Goal: Task Accomplishment & Management: Complete application form

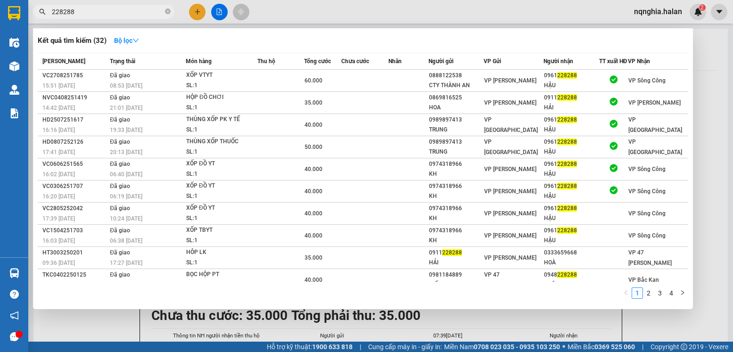
click at [195, 11] on div at bounding box center [366, 176] width 733 height 352
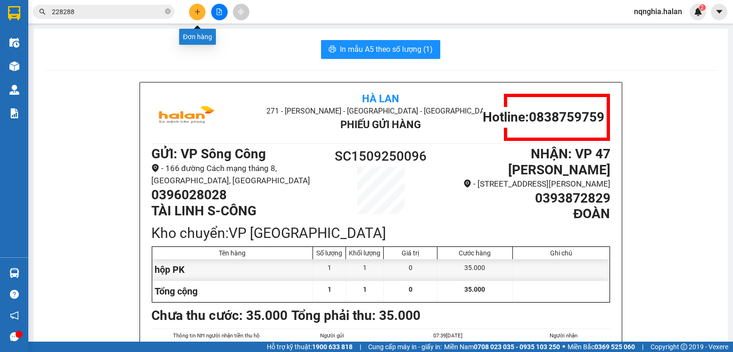
click at [194, 14] on icon "plus" at bounding box center [197, 11] width 7 height 7
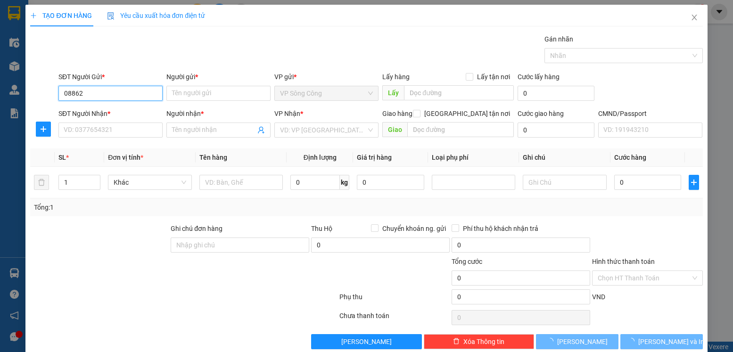
click at [138, 100] on input "08862" at bounding box center [110, 93] width 104 height 15
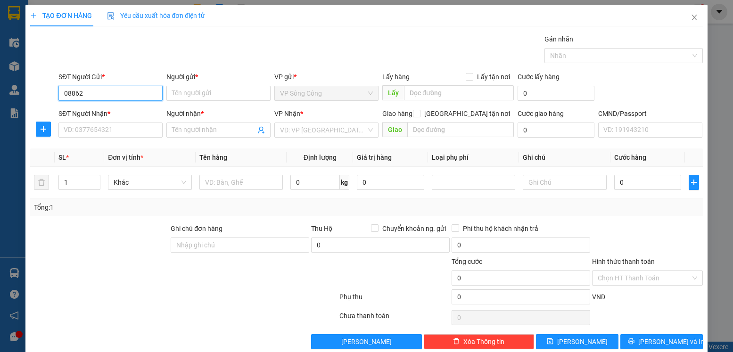
click at [135, 91] on input "08862" at bounding box center [110, 93] width 104 height 15
click at [137, 109] on div "0886269759 - VP SÔNG CÔNG" at bounding box center [110, 112] width 92 height 10
type input "0886269759"
type input "VP SÔNG CÔNG"
type input "0886269759"
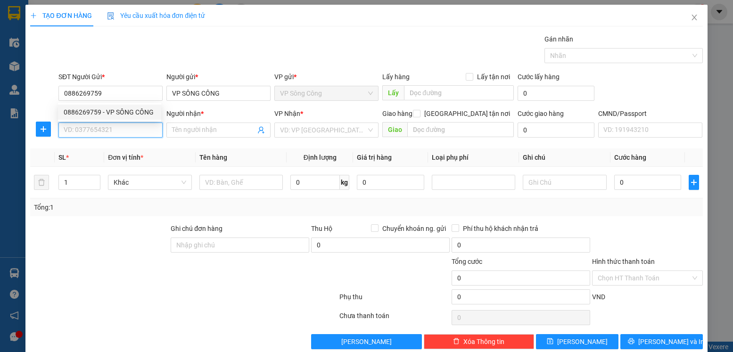
click at [111, 131] on input "SĐT Người Nhận *" at bounding box center [110, 130] width 104 height 15
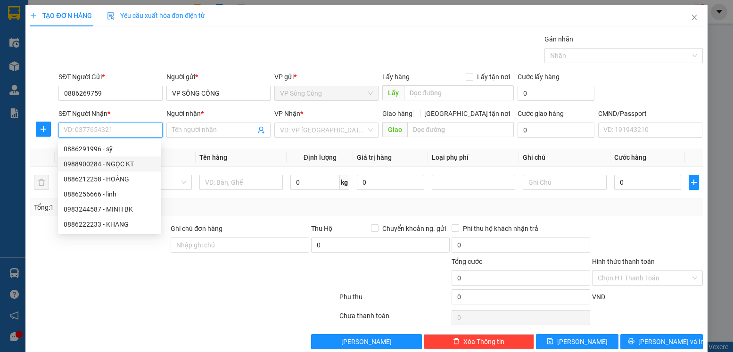
click at [122, 165] on div "0988900284 - NGỌC KT" at bounding box center [110, 164] width 92 height 10
type input "0988900284"
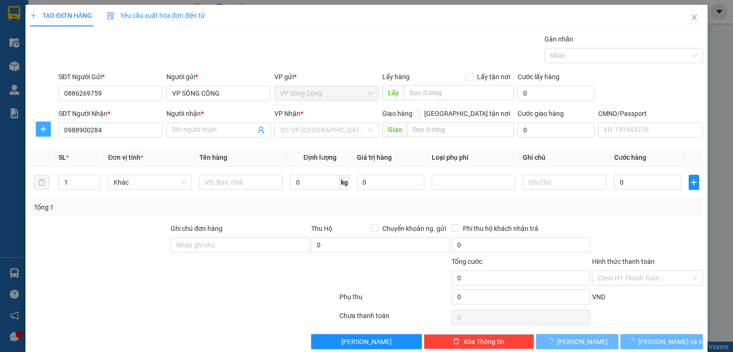
click at [40, 127] on icon "plus" at bounding box center [44, 129] width 8 height 8
type input "NGỌC KT"
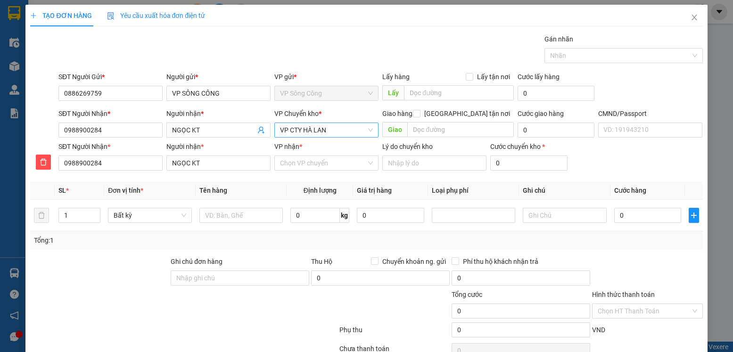
click at [319, 128] on span "VP CTY HÀ LAN" at bounding box center [326, 130] width 93 height 14
type input "y"
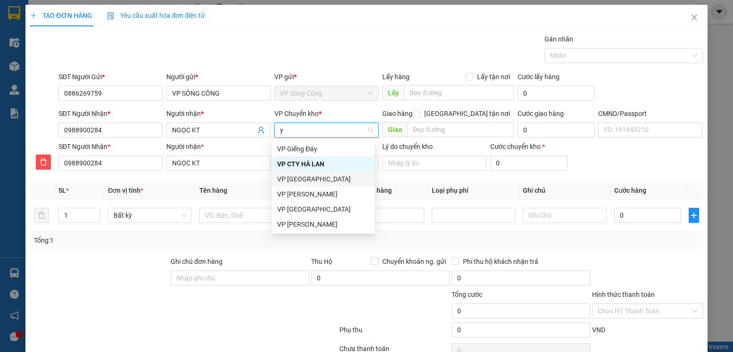
click at [307, 179] on div "VP [GEOGRAPHIC_DATA]" at bounding box center [323, 179] width 92 height 10
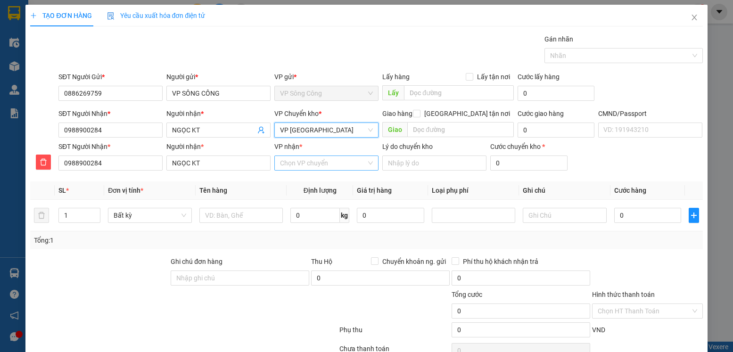
click at [304, 167] on input "VP nhận *" at bounding box center [323, 163] width 86 height 14
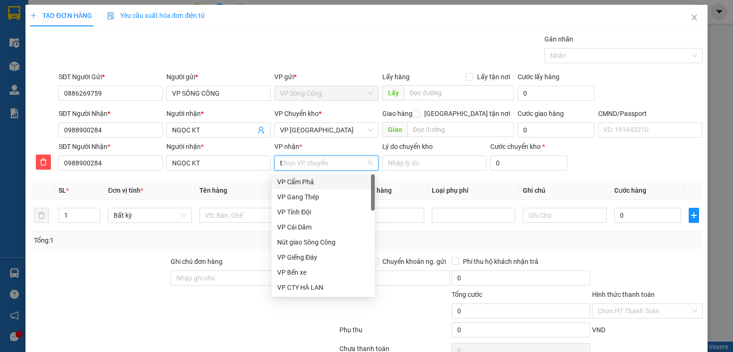
type input "ty"
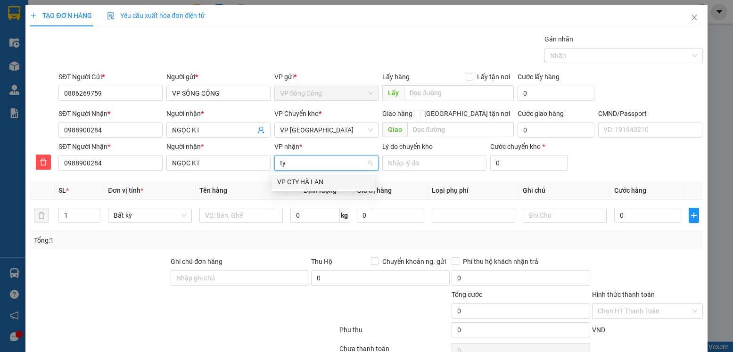
click at [303, 182] on div "VP CTY HÀ LAN" at bounding box center [323, 182] width 92 height 10
click at [232, 213] on input "text" at bounding box center [241, 215] width 84 height 15
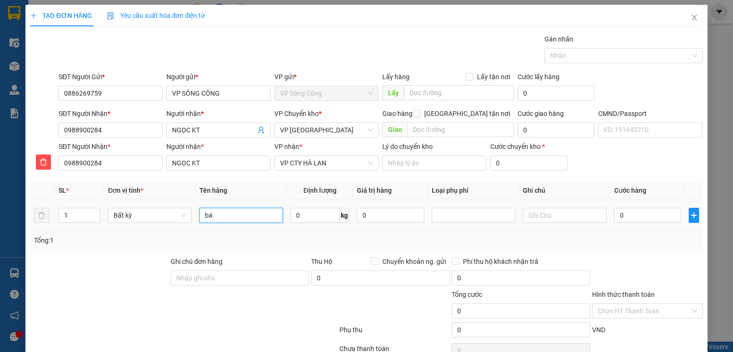
type input "b"
type input "Báo Cáo 14/9"
click at [649, 257] on div at bounding box center [647, 273] width 112 height 33
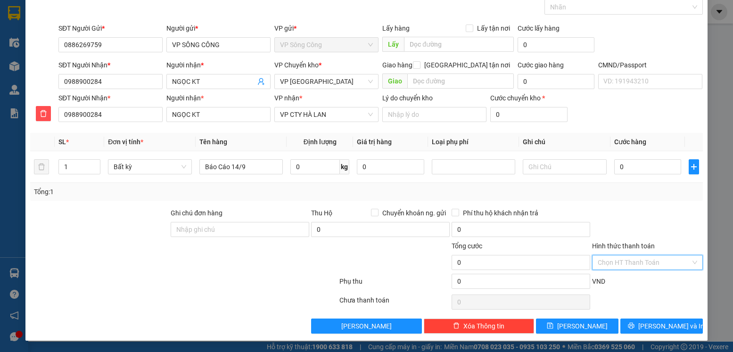
click at [651, 260] on input "Hình thức thanh toán" at bounding box center [644, 263] width 92 height 14
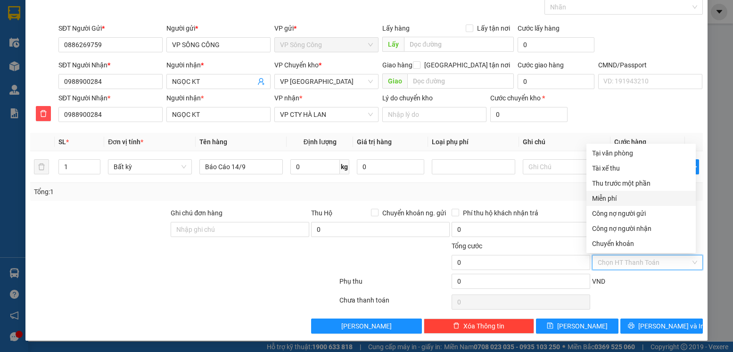
click at [626, 199] on div "Miễn phí" at bounding box center [641, 198] width 98 height 10
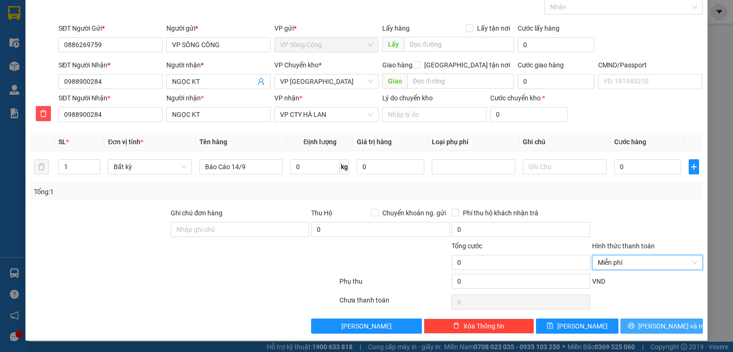
click at [647, 323] on span "[PERSON_NAME] và In" at bounding box center [672, 326] width 66 height 10
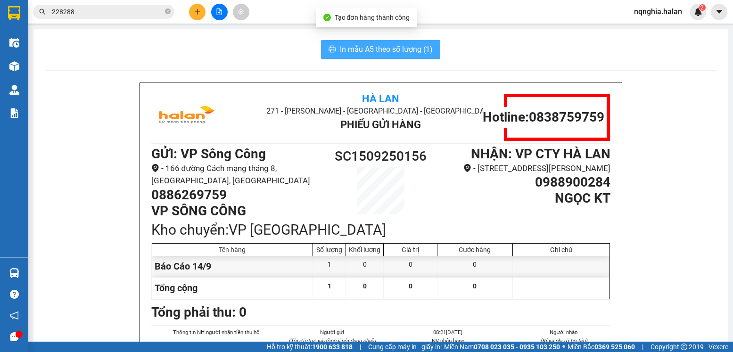
click at [404, 49] on span "In mẫu A5 theo số lượng (1)" at bounding box center [386, 49] width 93 height 12
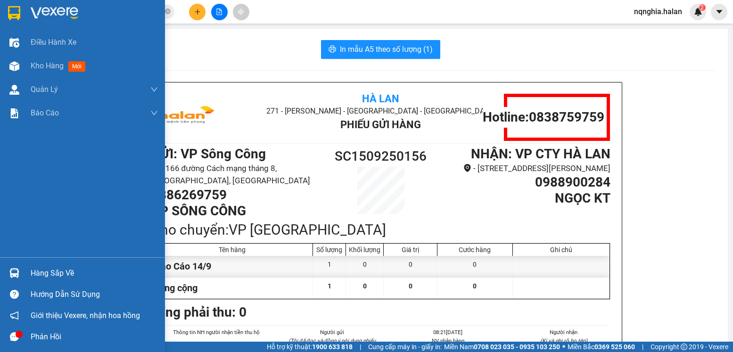
click at [15, 273] on img at bounding box center [14, 273] width 10 height 10
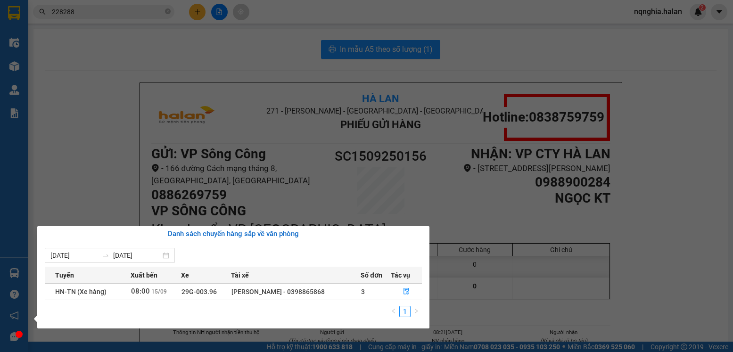
click at [144, 226] on div "Danh sách chuyến hàng sắp về văn phòng" at bounding box center [233, 234] width 392 height 16
click at [131, 206] on section "Kết quả tìm kiếm ( 32 ) Bộ lọc Mã ĐH Trạng thái Món hàng Thu hộ Tổng cước Chưa …" at bounding box center [366, 176] width 733 height 352
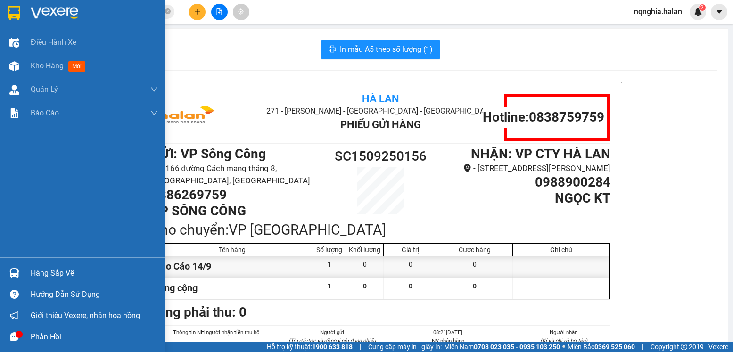
click at [20, 272] on div at bounding box center [14, 273] width 17 height 17
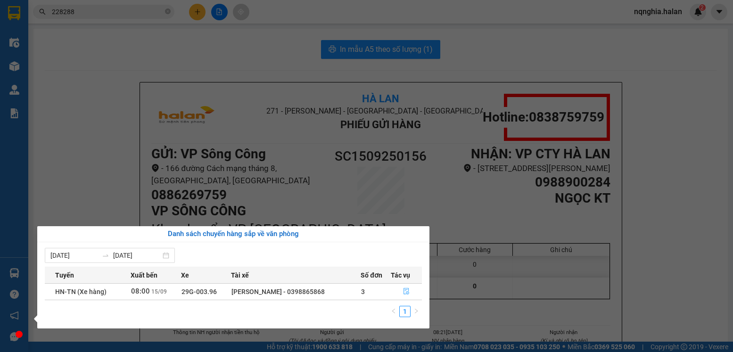
click at [411, 290] on button "button" at bounding box center [406, 291] width 30 height 15
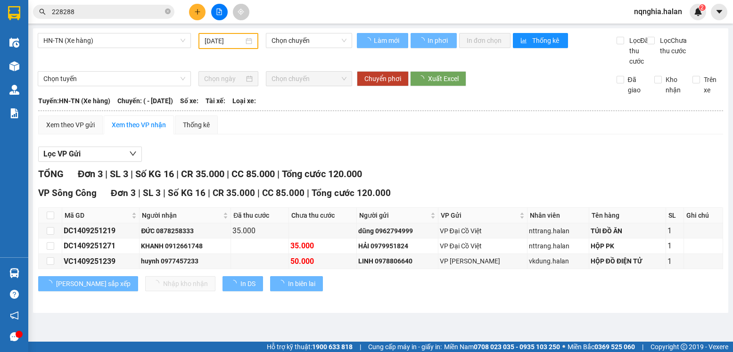
type input "[DATE]"
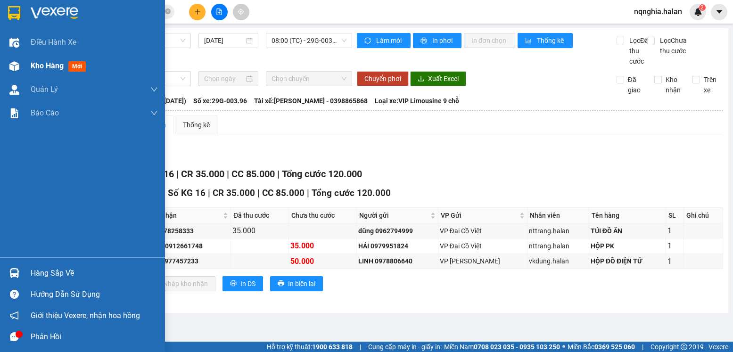
click at [28, 72] on div "Kho hàng mới" at bounding box center [82, 66] width 165 height 24
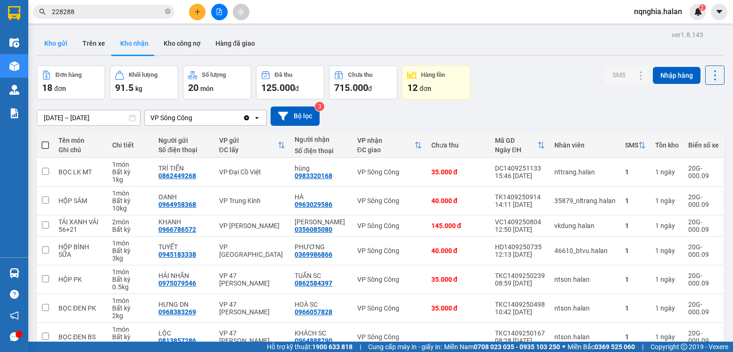
click at [61, 51] on button "Kho gửi" at bounding box center [56, 43] width 38 height 23
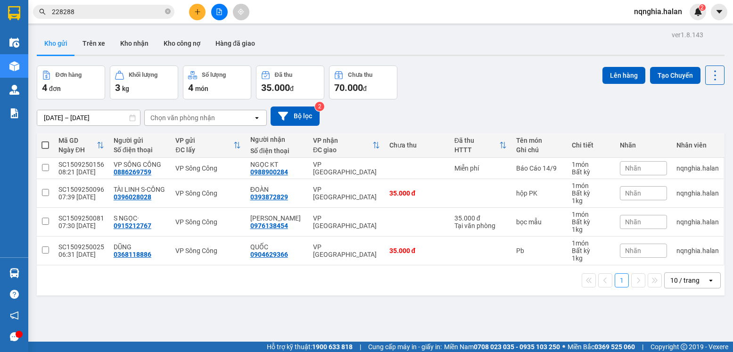
click at [41, 148] on th at bounding box center [45, 145] width 17 height 25
click at [44, 145] on span at bounding box center [45, 145] width 8 height 8
click at [45, 141] on input "checkbox" at bounding box center [45, 141] width 0 height 0
checkbox input "true"
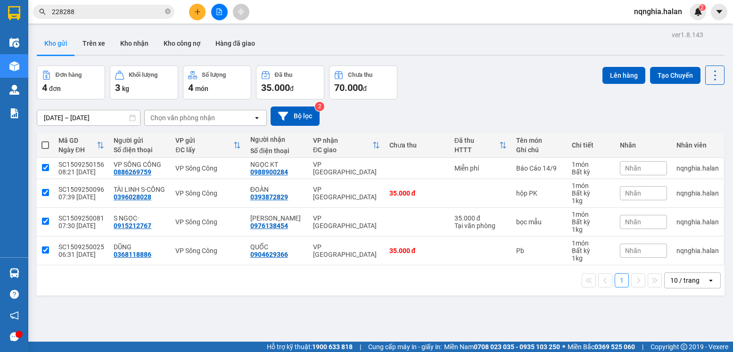
checkbox input "true"
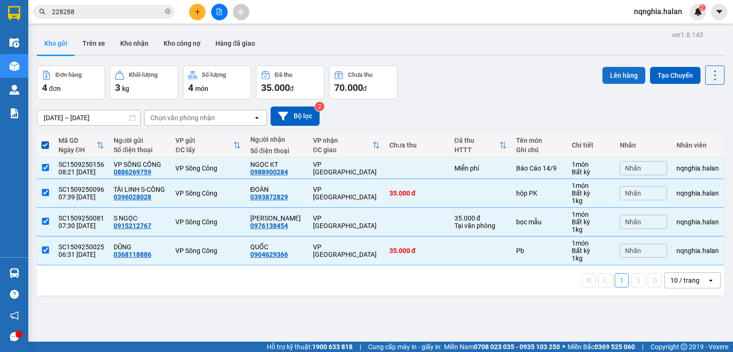
click at [609, 67] on button "Lên hàng" at bounding box center [624, 75] width 43 height 17
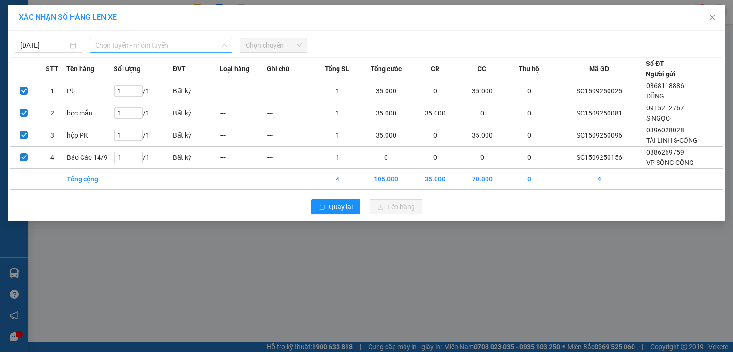
click at [108, 43] on span "Chọn tuyến - nhóm tuyến" at bounding box center [161, 45] width 132 height 14
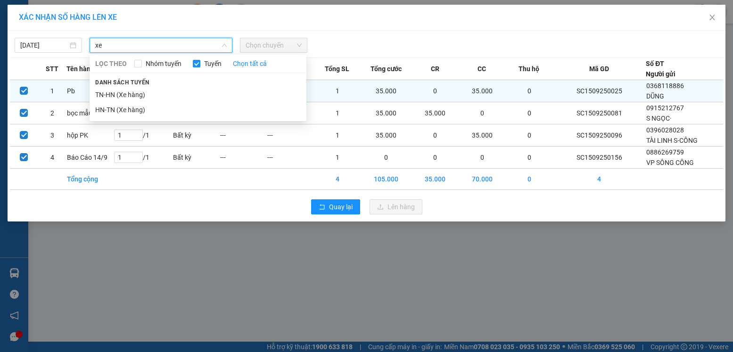
type input "xe"
click at [134, 93] on li "TN-HN (Xe hàng)" at bounding box center [198, 94] width 217 height 15
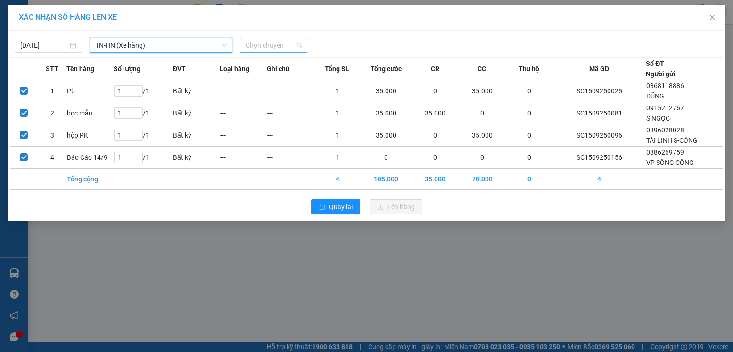
click at [284, 46] on span "Chọn chuyến" at bounding box center [274, 45] width 56 height 14
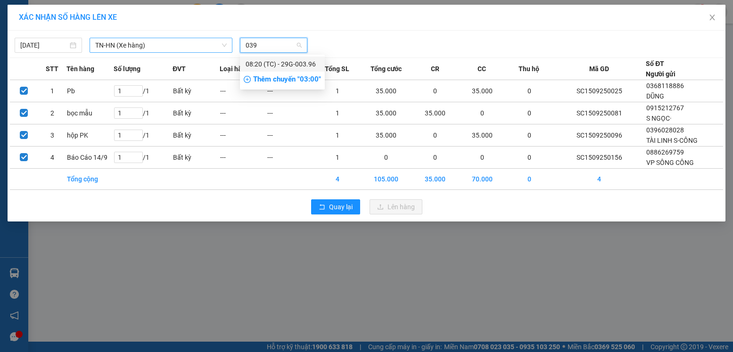
type input "0396"
click at [288, 66] on div "08:20 (TC) - 29G-003.96" at bounding box center [283, 64] width 74 height 10
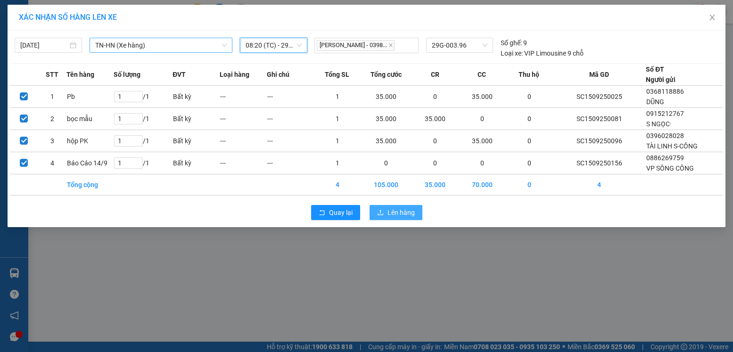
click at [399, 215] on span "Lên hàng" at bounding box center [401, 212] width 27 height 10
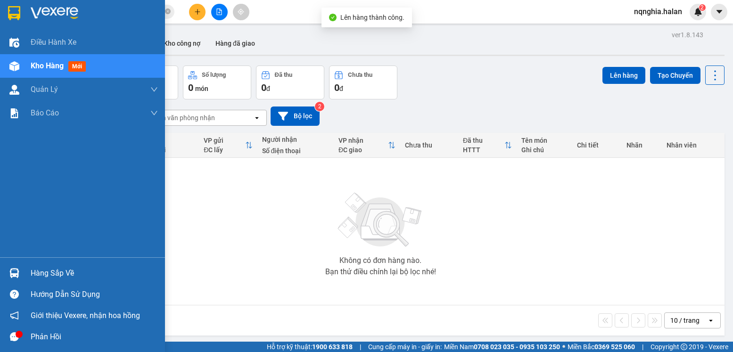
click at [18, 271] on img at bounding box center [14, 273] width 10 height 10
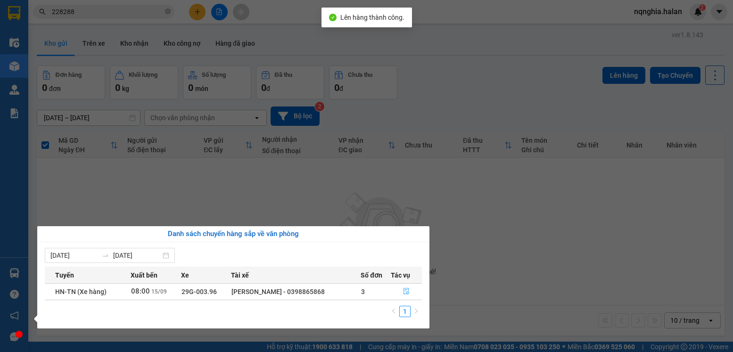
click at [405, 295] on span "file-done" at bounding box center [406, 292] width 7 height 8
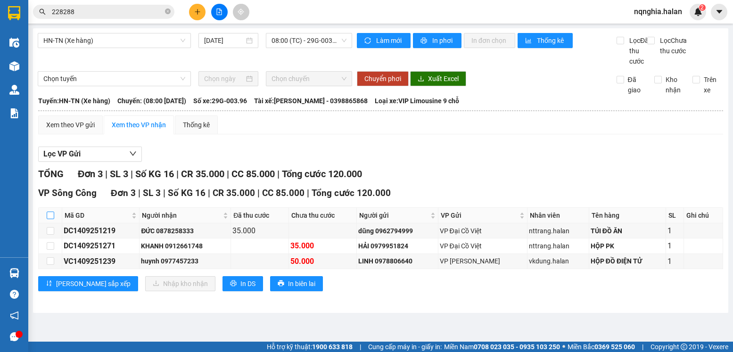
click at [51, 219] on input "checkbox" at bounding box center [51, 216] width 8 height 8
checkbox input "true"
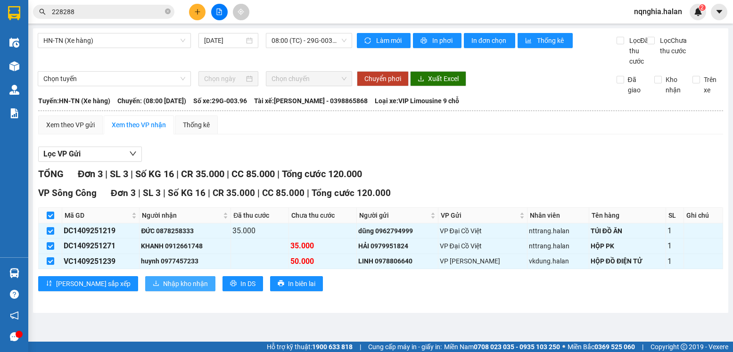
click at [163, 289] on span "Nhập kho nhận" at bounding box center [185, 284] width 45 height 10
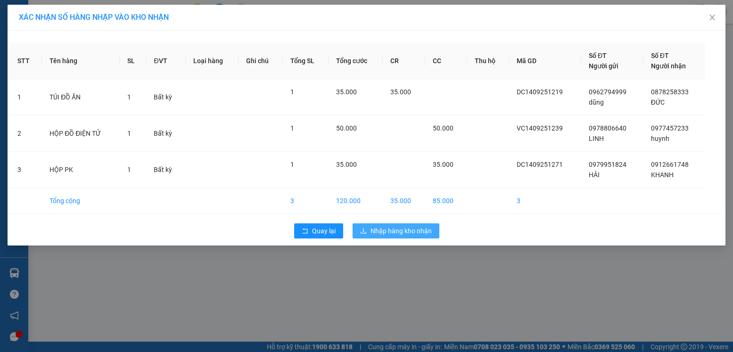
click at [383, 237] on button "Nhập hàng kho nhận" at bounding box center [396, 231] width 87 height 15
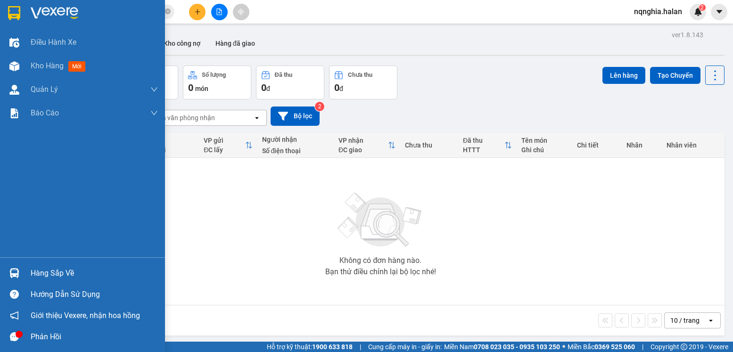
click at [9, 266] on div at bounding box center [14, 273] width 17 height 17
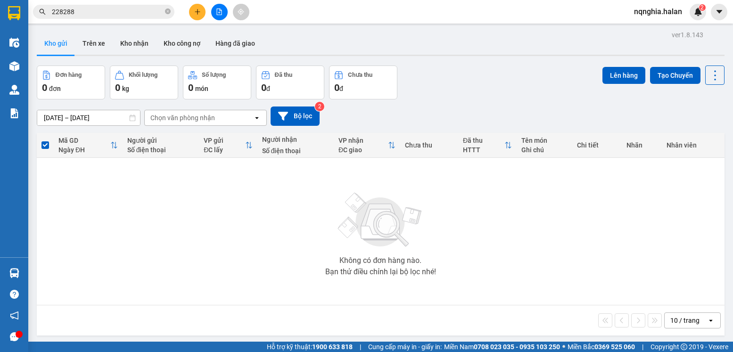
click at [235, 210] on section "Kết quả tìm kiếm ( 32 ) Bộ lọc Mã ĐH Trạng thái Món hàng Thu hộ Tổng cước Chưa …" at bounding box center [366, 176] width 733 height 352
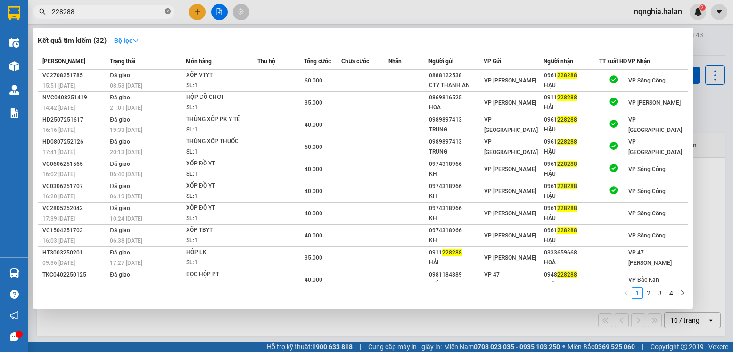
click at [170, 11] on icon "close-circle" at bounding box center [168, 11] width 6 height 6
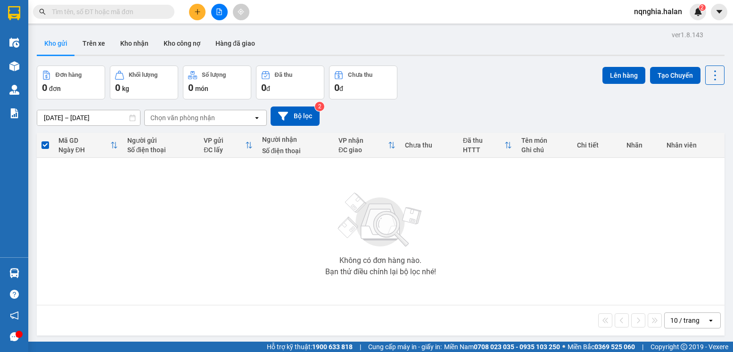
click at [149, 8] on input "text" at bounding box center [107, 12] width 111 height 10
click at [99, 14] on input "text" at bounding box center [107, 12] width 111 height 10
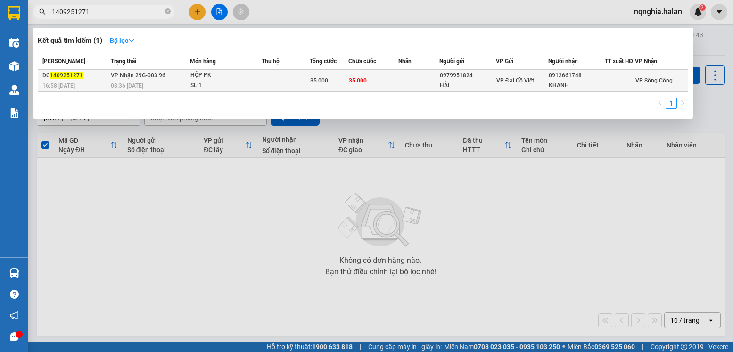
type input "1409251271"
click at [223, 81] on div "HỘP PK" at bounding box center [226, 75] width 71 height 10
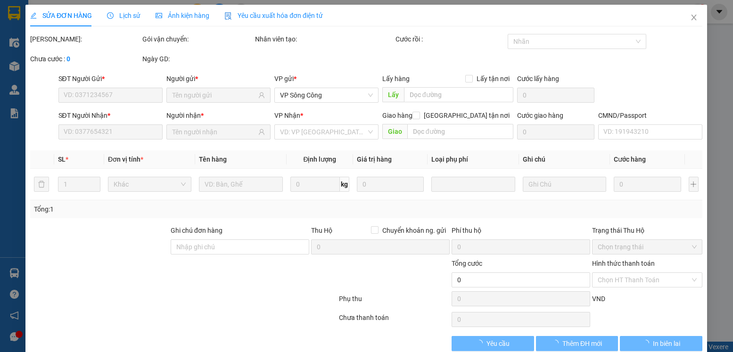
type input "0979951824"
type input "HẢI"
type input "0912661748"
type input "KHANH"
type input "35.000"
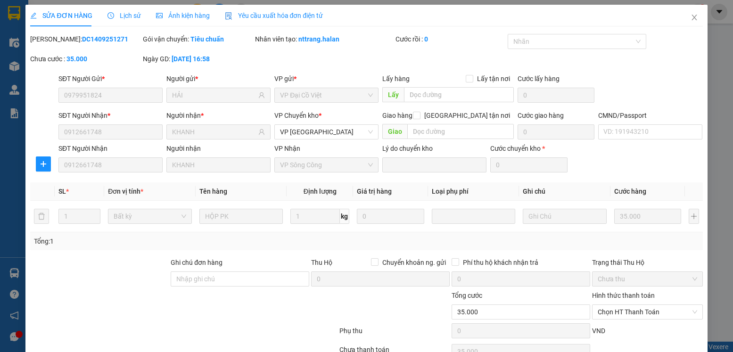
scroll to position [50, 0]
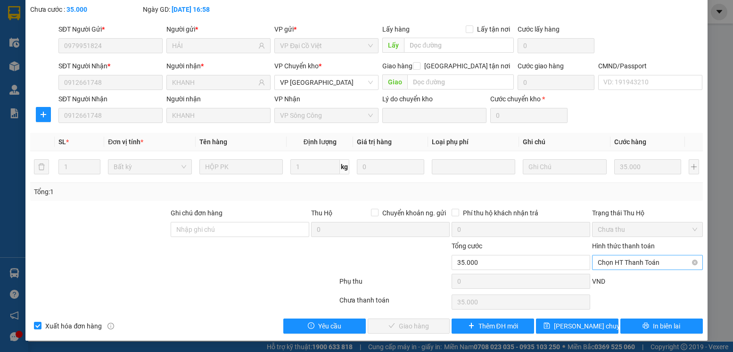
click at [631, 265] on span "Chọn HT Thanh Toán" at bounding box center [647, 263] width 99 height 14
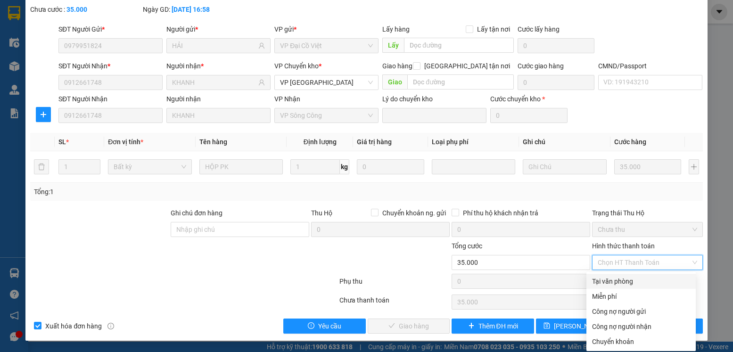
click at [610, 283] on div "Tại văn phòng" at bounding box center [641, 281] width 98 height 10
type input "0"
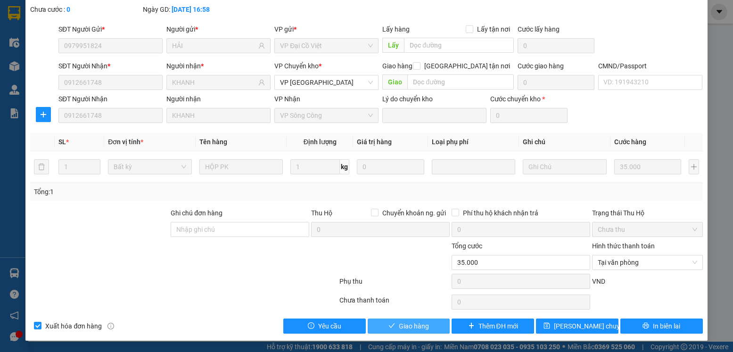
click at [406, 320] on button "Giao hàng" at bounding box center [409, 326] width 83 height 15
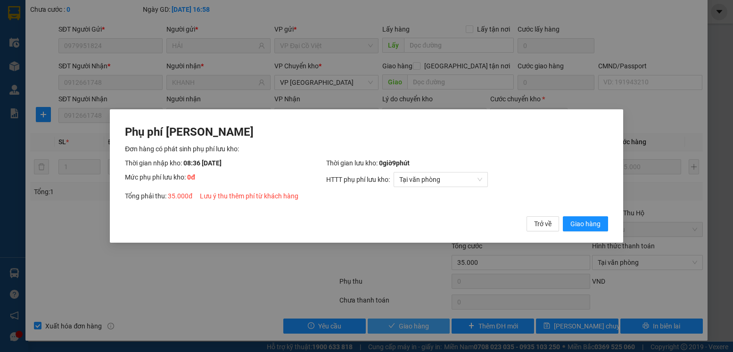
click at [563, 216] on button "Giao hàng" at bounding box center [585, 223] width 45 height 15
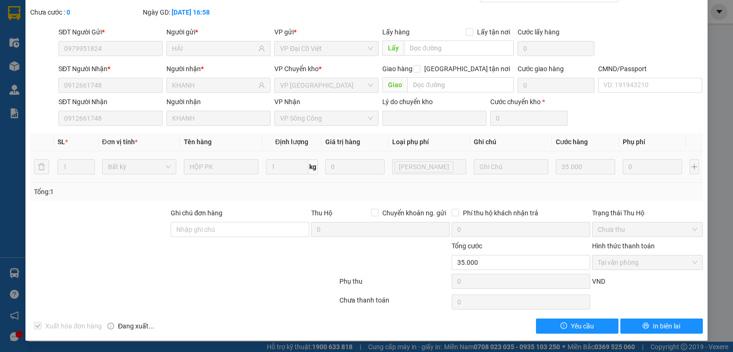
scroll to position [0, 0]
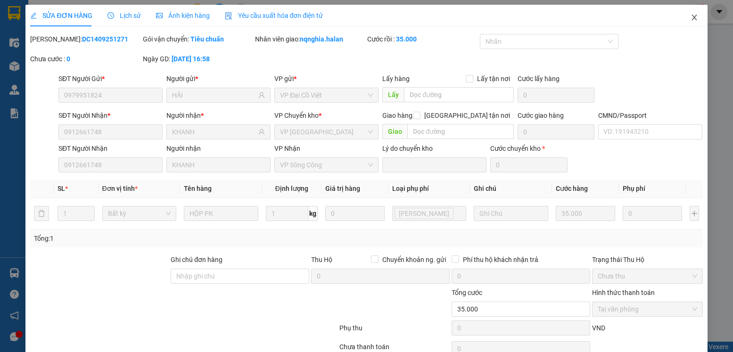
click at [692, 9] on span "Close" at bounding box center [694, 18] width 26 height 26
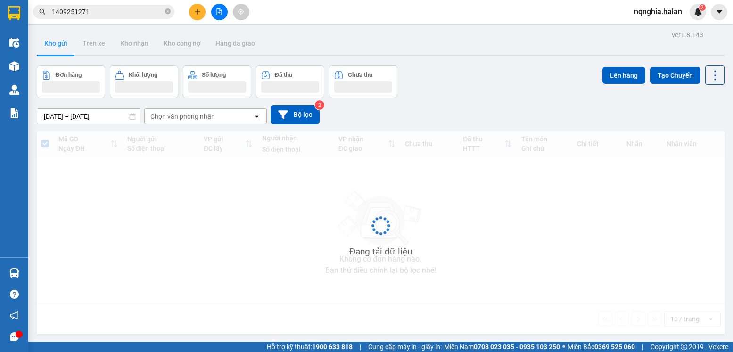
click at [104, 21] on div "Kết quả tìm kiếm ( 1 ) Bộ lọc Mã ĐH Trạng thái Món hàng Thu hộ Tổng cước Chưa c…" at bounding box center [366, 12] width 733 height 24
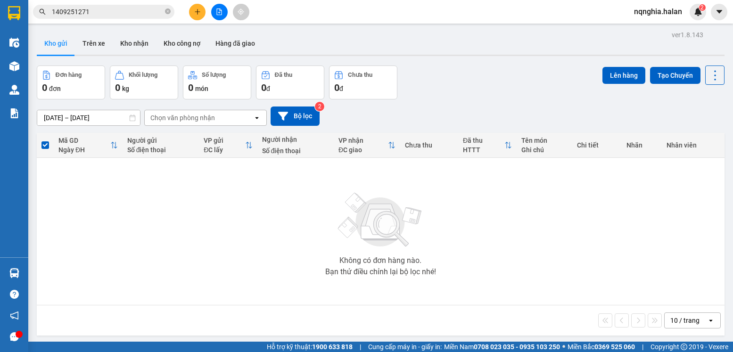
click at [102, 18] on span "1409251271" at bounding box center [103, 12] width 141 height 14
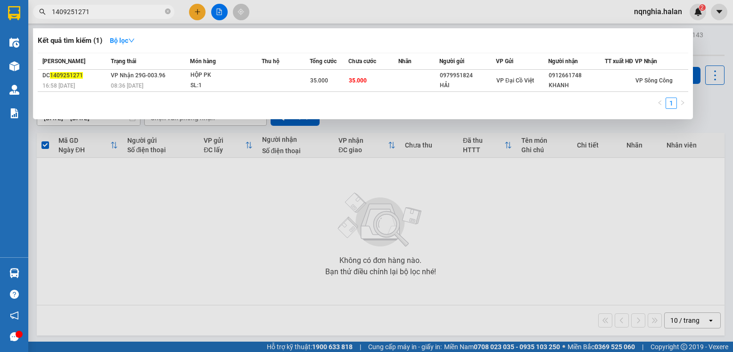
click at [98, 16] on input "1409251271" at bounding box center [107, 12] width 111 height 10
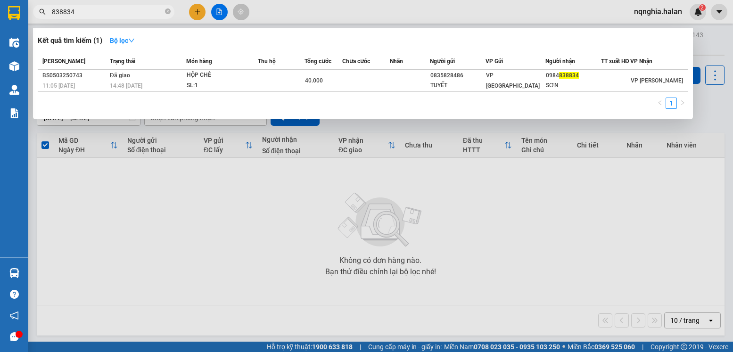
type input "838834"
click at [259, 210] on div at bounding box center [366, 176] width 733 height 352
click at [98, 10] on input "838834" at bounding box center [107, 12] width 111 height 10
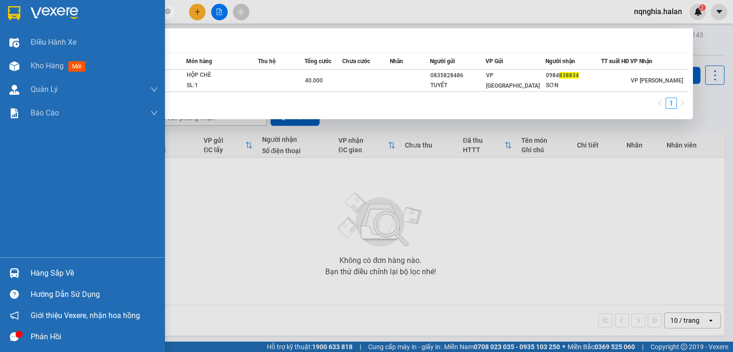
click at [13, 272] on img at bounding box center [14, 273] width 10 height 10
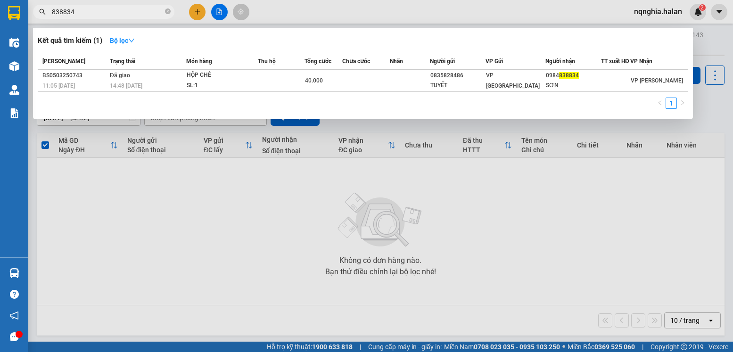
click at [315, 198] on section "Kết quả tìm kiếm ( 1 ) Bộ lọc Mã ĐH Trạng thái Món hàng Thu hộ Tổng cước Chưa c…" at bounding box center [366, 176] width 733 height 352
click at [115, 2] on div at bounding box center [366, 176] width 733 height 352
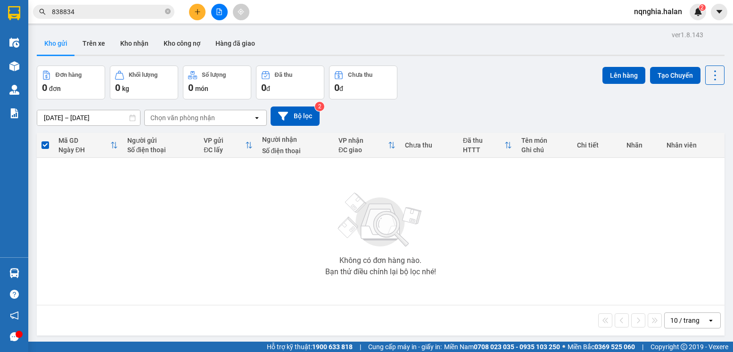
click at [109, 20] on div "Kết quả tìm kiếm ( 1 ) Bộ lọc Mã ĐH Trạng thái Món hàng Thu hộ Tổng cước Chưa c…" at bounding box center [92, 12] width 184 height 17
click at [104, 17] on span "838834" at bounding box center [103, 12] width 141 height 14
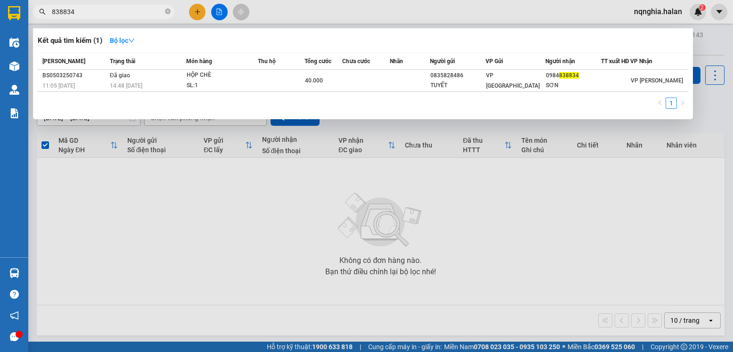
click at [104, 13] on input "838834" at bounding box center [107, 12] width 111 height 10
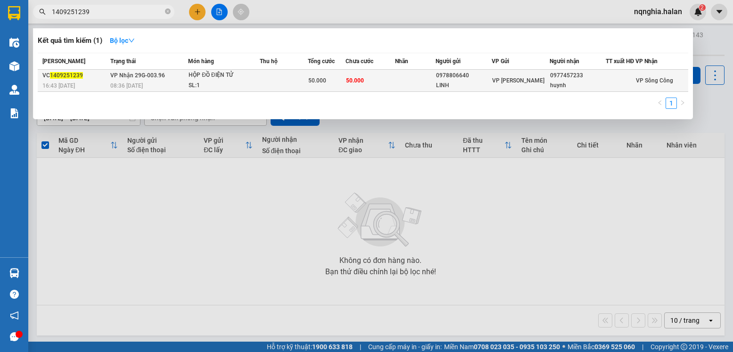
type input "1409251239"
click at [152, 86] on div "08:36 [DATE]" at bounding box center [148, 86] width 77 height 10
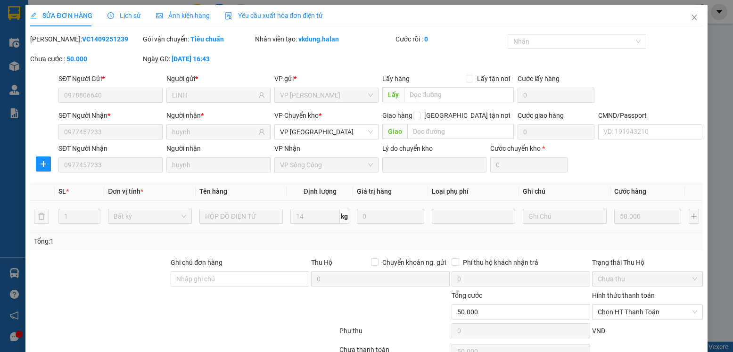
type input "0978806640"
type input "LINH"
type input "0977457233"
type input "huynh"
type input "50.000"
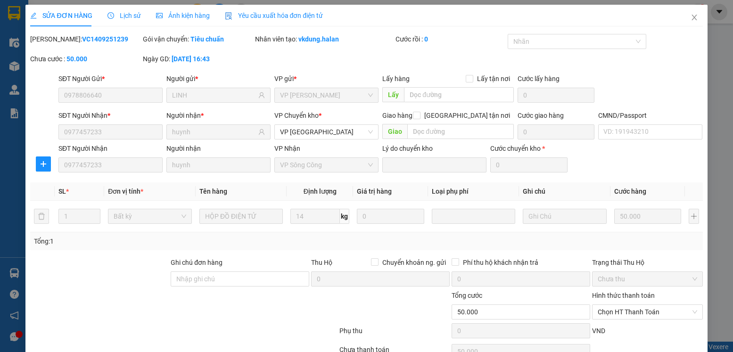
scroll to position [50, 0]
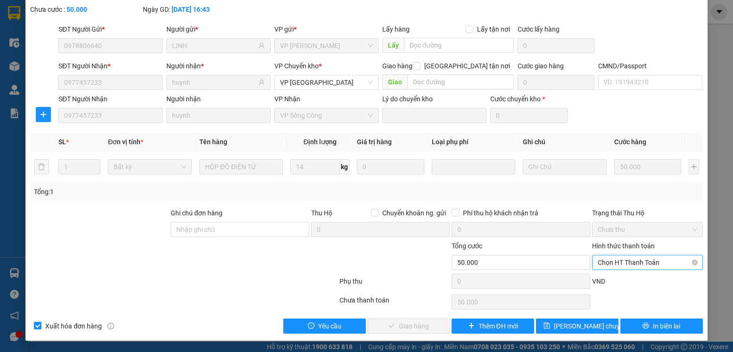
click at [613, 261] on span "Chọn HT Thanh Toán" at bounding box center [647, 263] width 99 height 14
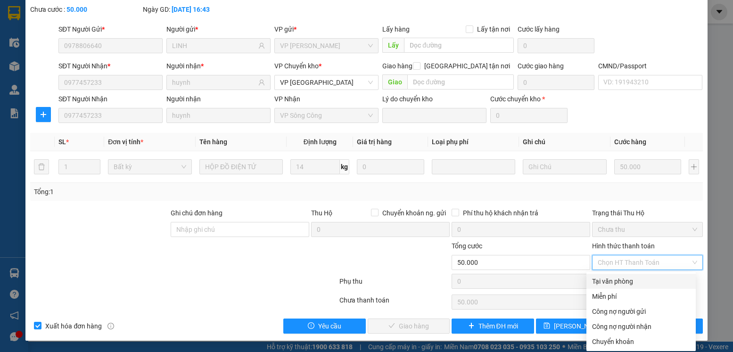
click at [601, 276] on div "Tại văn phòng" at bounding box center [641, 281] width 109 height 15
type input "0"
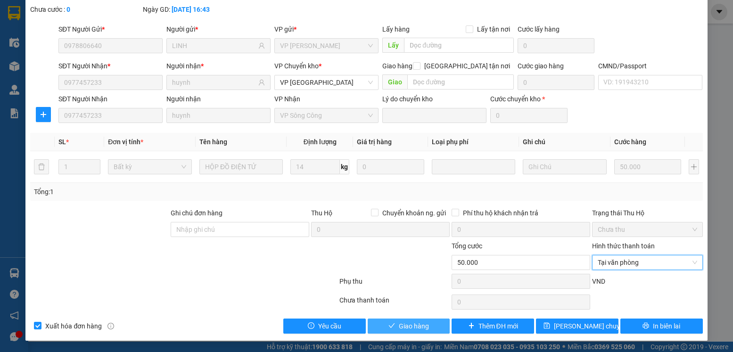
click at [399, 322] on span "Giao hàng" at bounding box center [414, 326] width 30 height 10
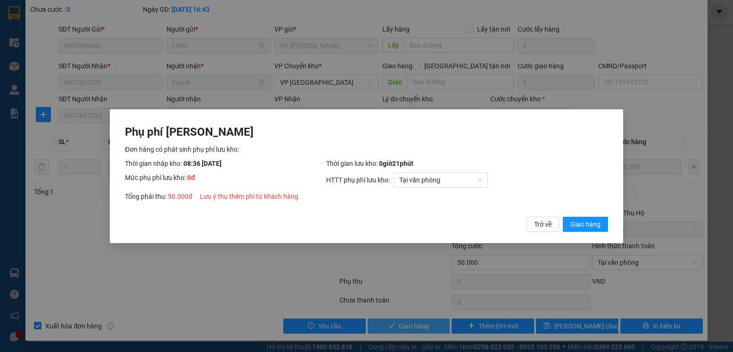
click at [563, 216] on button "Giao hàng" at bounding box center [585, 223] width 45 height 15
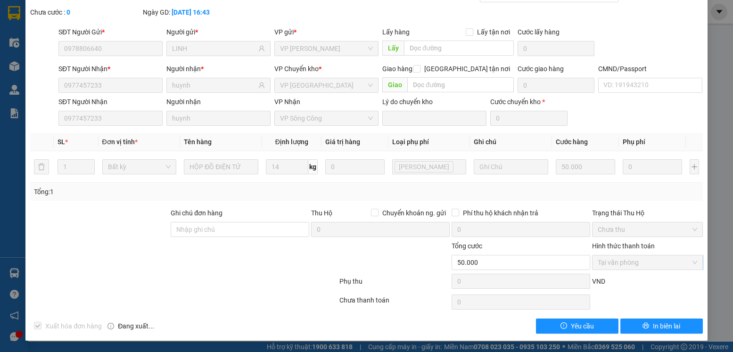
scroll to position [0, 0]
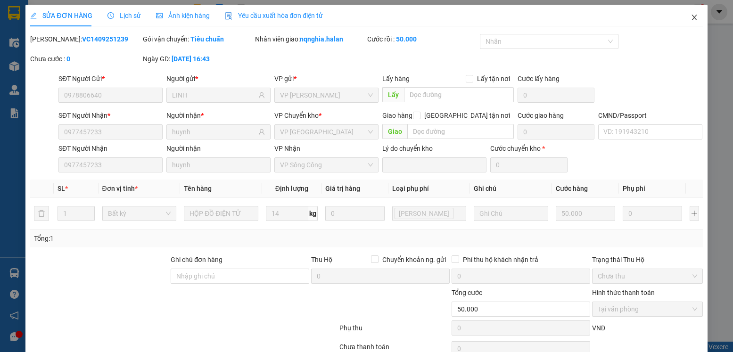
click at [681, 23] on span "Close" at bounding box center [694, 18] width 26 height 26
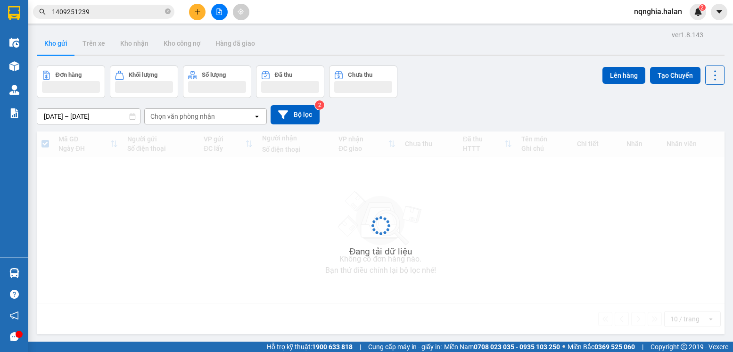
click at [205, 17] on div at bounding box center [219, 12] width 71 height 17
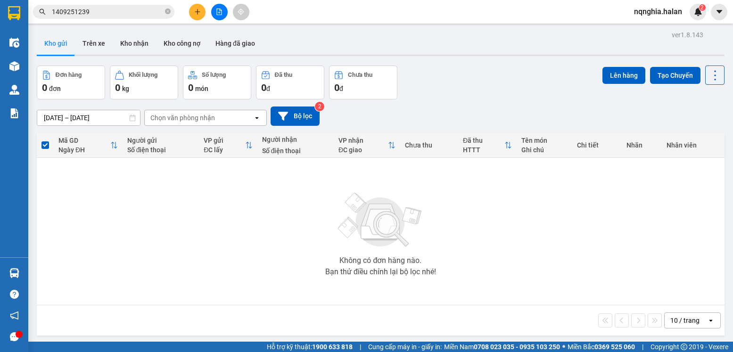
click at [201, 13] on button at bounding box center [197, 12] width 17 height 17
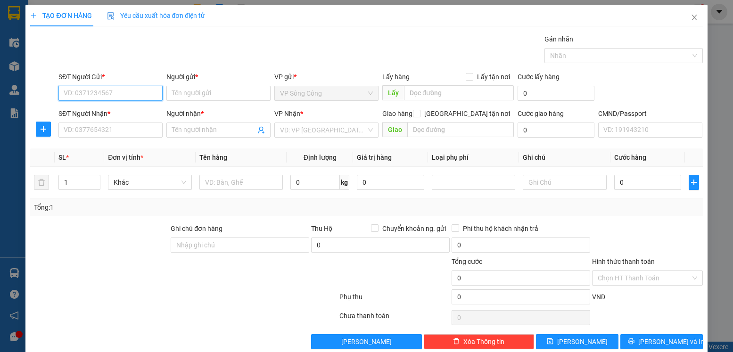
click at [123, 93] on input "SĐT Người Gửi *" at bounding box center [110, 93] width 104 height 15
type input "0987749888"
click at [123, 93] on input "0987749888" at bounding box center [110, 93] width 104 height 15
click at [129, 116] on div "0987749888 - VỊNH" at bounding box center [110, 112] width 92 height 10
type input "VỊNH"
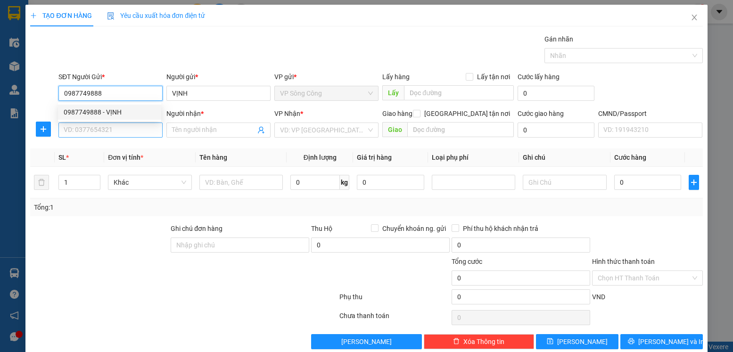
type input "0987749888"
click at [126, 130] on input "SĐT Người Nhận *" at bounding box center [110, 130] width 104 height 15
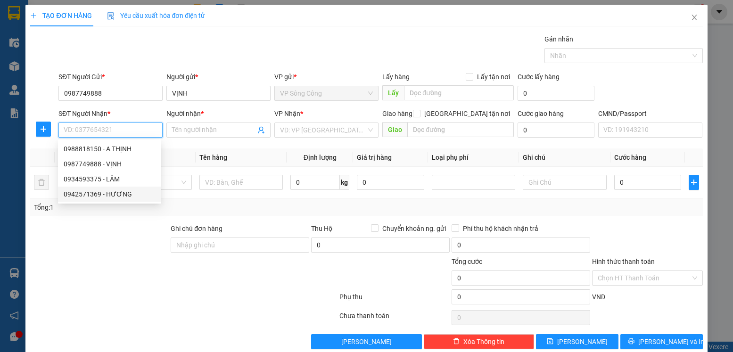
click at [116, 192] on div "0942571369 - HƯƠNG" at bounding box center [110, 194] width 92 height 10
type input "0942571369"
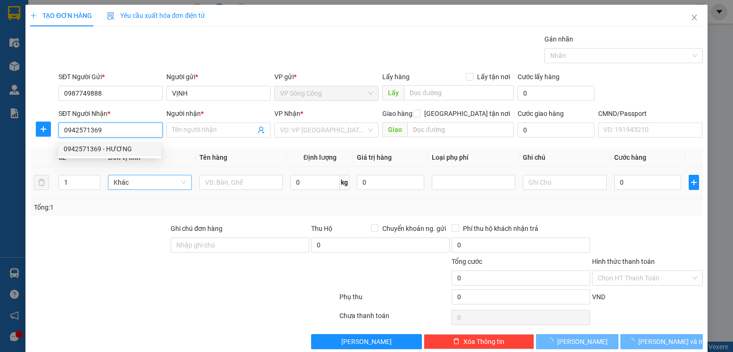
type input "HƯƠNG"
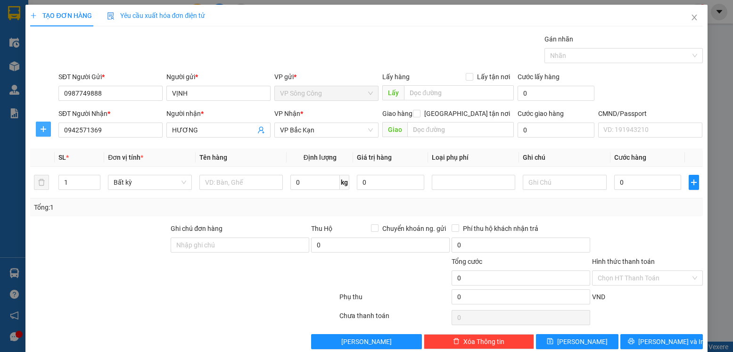
click at [49, 128] on span "plus" at bounding box center [43, 129] width 14 height 8
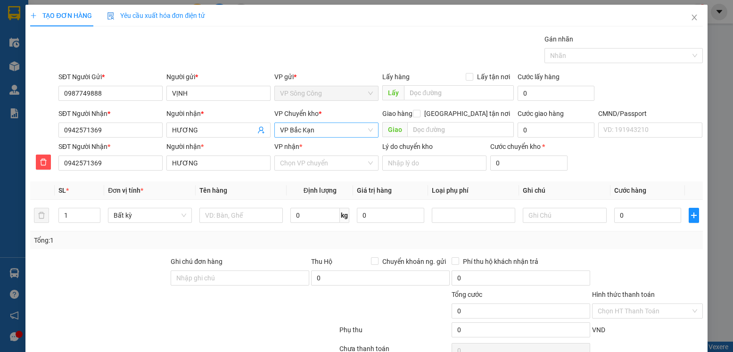
click at [338, 133] on span "VP Bắc Kạn" at bounding box center [326, 130] width 93 height 14
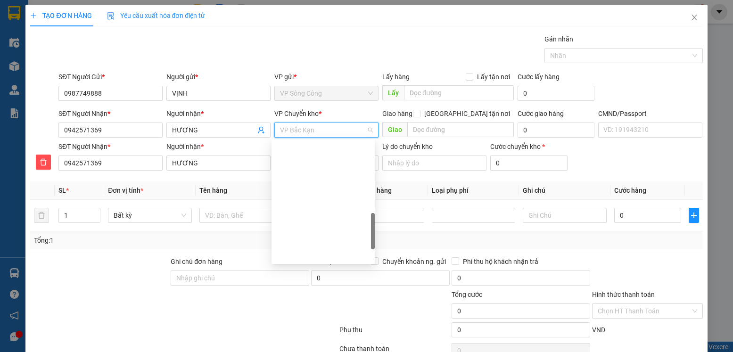
type input "y"
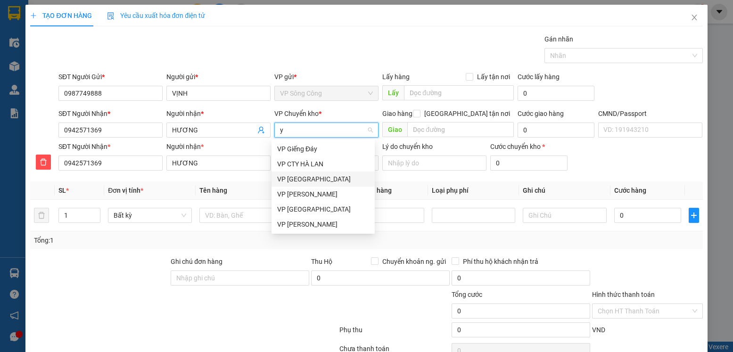
click at [325, 178] on div "VP [GEOGRAPHIC_DATA]" at bounding box center [323, 179] width 92 height 10
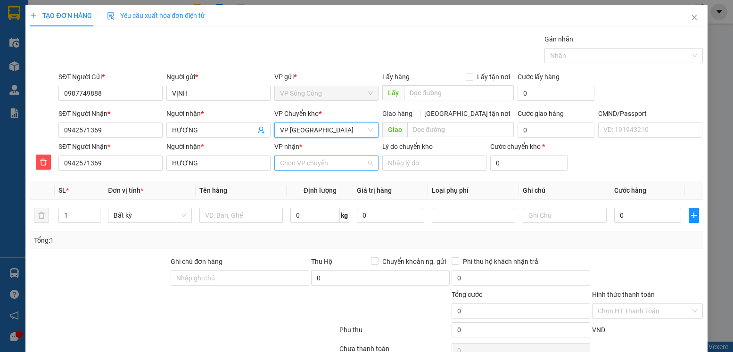
click at [316, 164] on input "VP nhận *" at bounding box center [323, 163] width 86 height 14
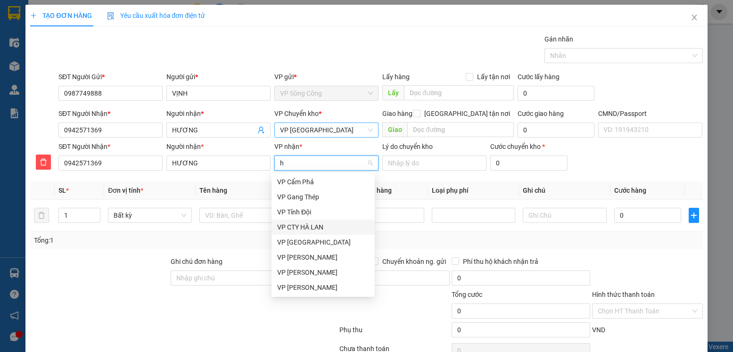
type input "ho"
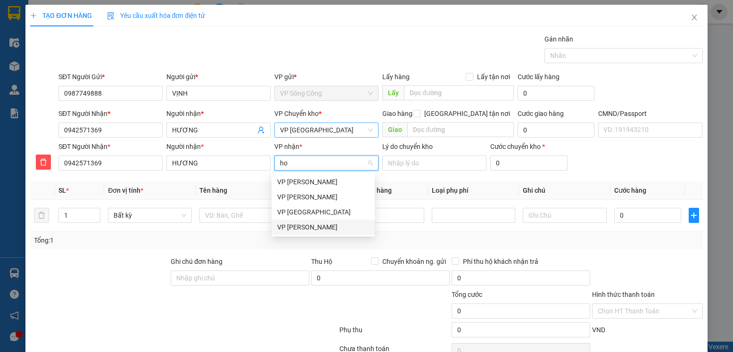
click at [320, 225] on div "VP [PERSON_NAME]" at bounding box center [323, 227] width 92 height 10
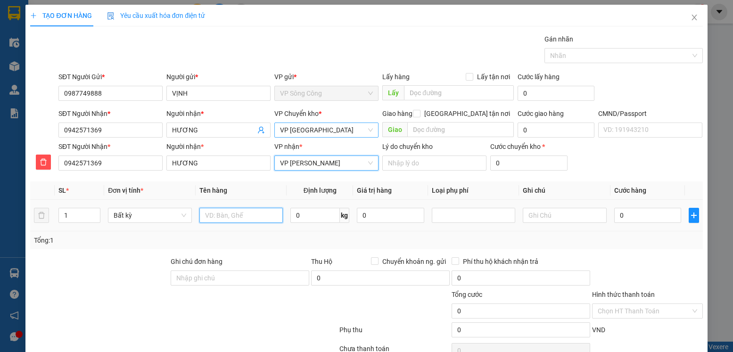
click at [248, 211] on input "text" at bounding box center [241, 215] width 84 height 15
type input "túi cúc"
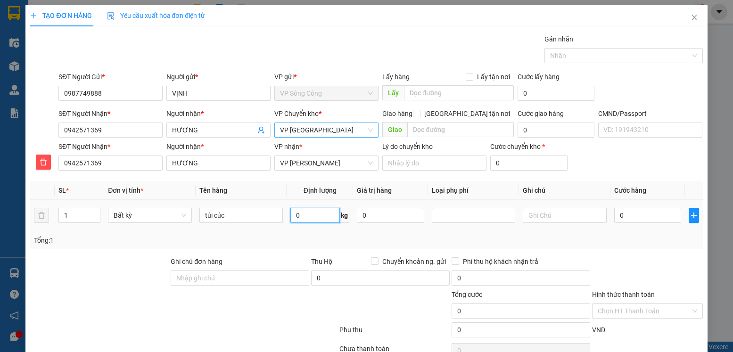
click at [291, 213] on input "0" at bounding box center [315, 215] width 50 height 15
type input "1"
click at [556, 214] on input "text" at bounding box center [565, 215] width 84 height 15
type input "35.000"
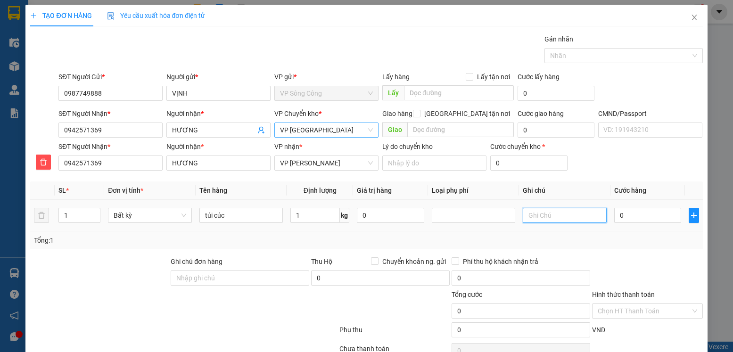
type input "35.000"
type input "hoàng gia > bắc kạn"
click at [626, 257] on div at bounding box center [647, 273] width 112 height 33
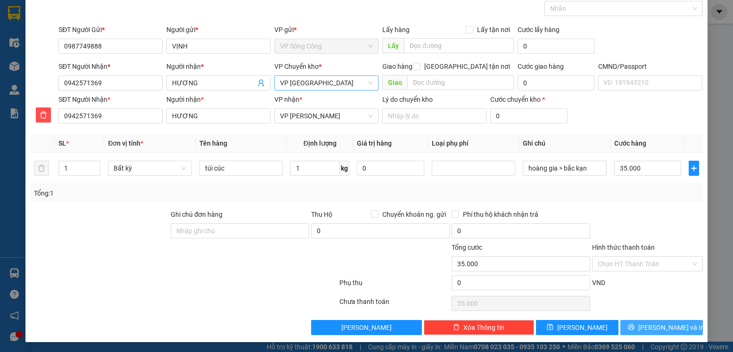
click at [665, 326] on span "[PERSON_NAME] và In" at bounding box center [672, 328] width 66 height 10
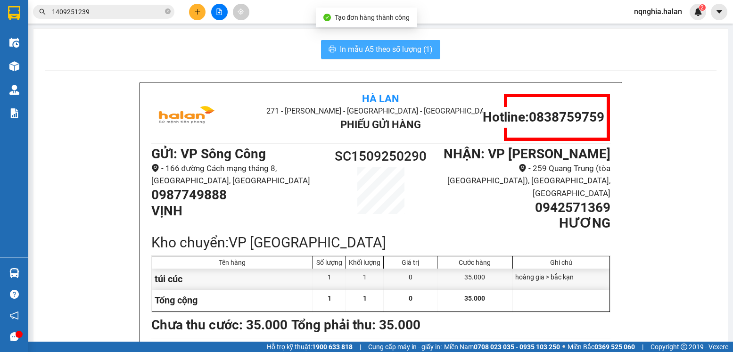
click at [378, 54] on span "In mẫu A5 theo số lượng (1)" at bounding box center [386, 49] width 93 height 12
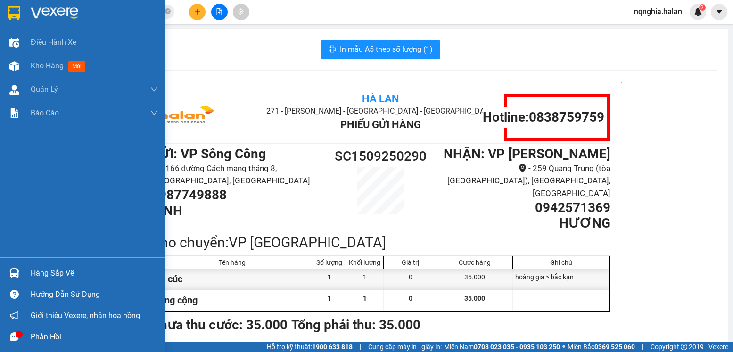
click at [14, 264] on div "Hàng sắp về" at bounding box center [82, 273] width 165 height 21
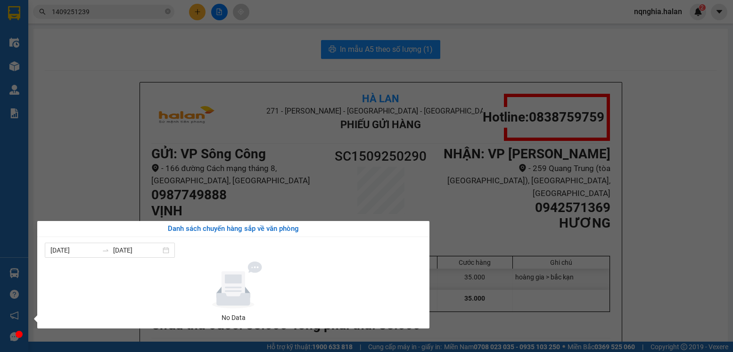
click at [69, 199] on section "Kết quả tìm kiếm ( 1 ) Bộ lọc Mã ĐH Trạng thái Món hàng Thu hộ Tổng cước Chưa c…" at bounding box center [366, 176] width 733 height 352
